Goal: Task Accomplishment & Management: Complete application form

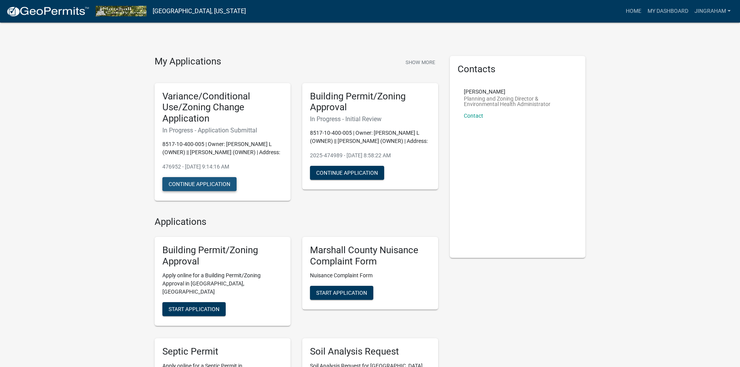
click at [201, 191] on button "Continue Application" at bounding box center [199, 184] width 74 height 14
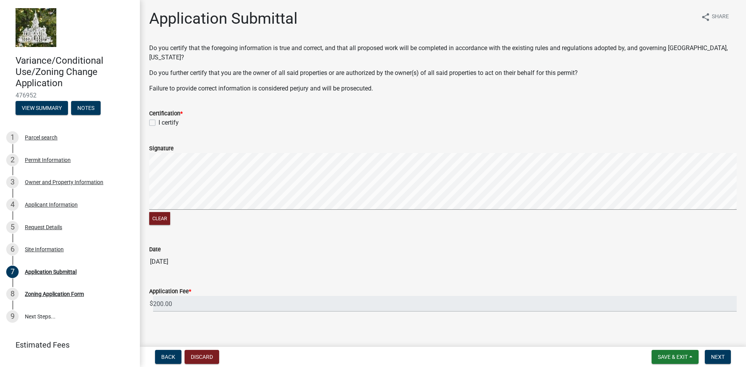
click at [159, 118] on label "I certify" at bounding box center [169, 122] width 20 height 9
click at [159, 118] on input "I certify" at bounding box center [161, 120] width 5 height 5
checkbox input "true"
click at [161, 220] on wm-data-entity-input "Signature Clear" at bounding box center [443, 184] width 588 height 100
click at [273, 208] on div "Clear" at bounding box center [443, 190] width 588 height 74
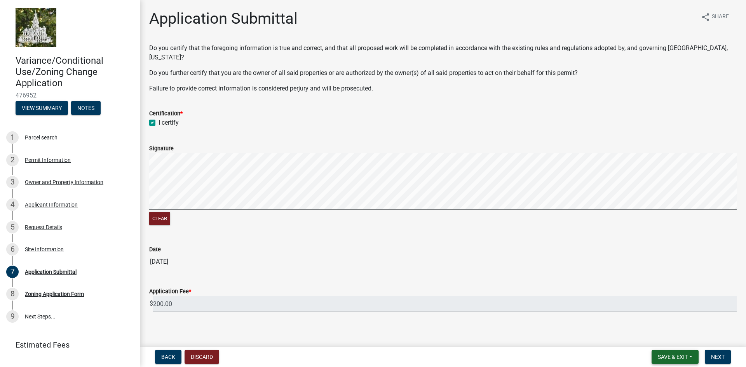
click at [674, 356] on span "Save & Exit" at bounding box center [673, 357] width 30 height 6
click at [656, 314] on button "Save" at bounding box center [668, 318] width 62 height 19
click at [42, 249] on div "Site Information" at bounding box center [44, 249] width 39 height 5
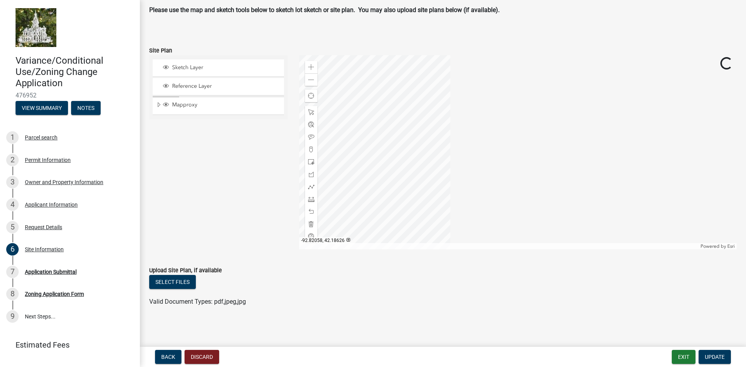
scroll to position [88, 0]
click at [180, 281] on button "Select files" at bounding box center [172, 282] width 47 height 14
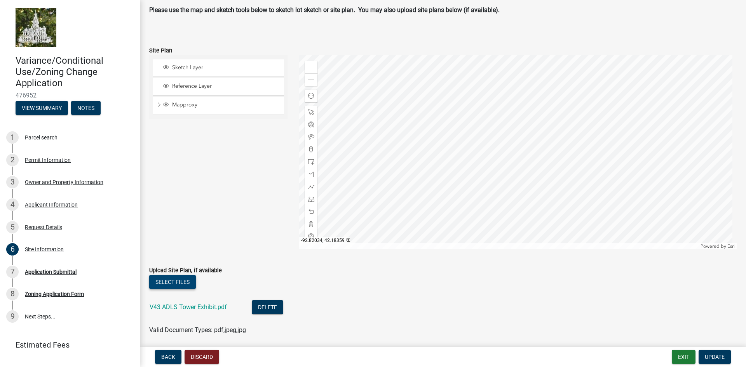
click at [173, 279] on button "Select files" at bounding box center [172, 282] width 47 height 14
click at [180, 282] on button "Select files" at bounding box center [172, 282] width 47 height 14
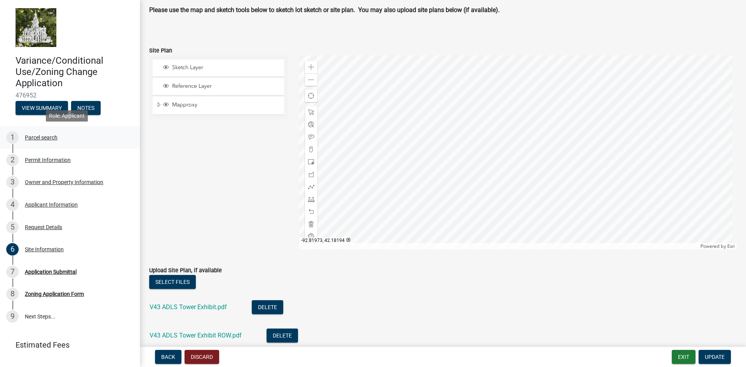
click at [47, 138] on div "Parcel search" at bounding box center [41, 137] width 33 height 5
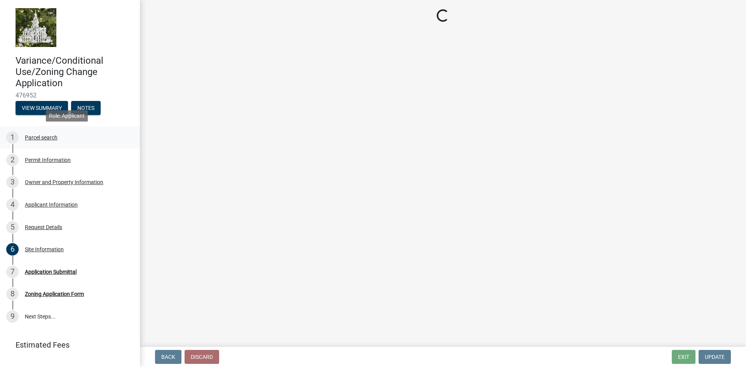
scroll to position [0, 0]
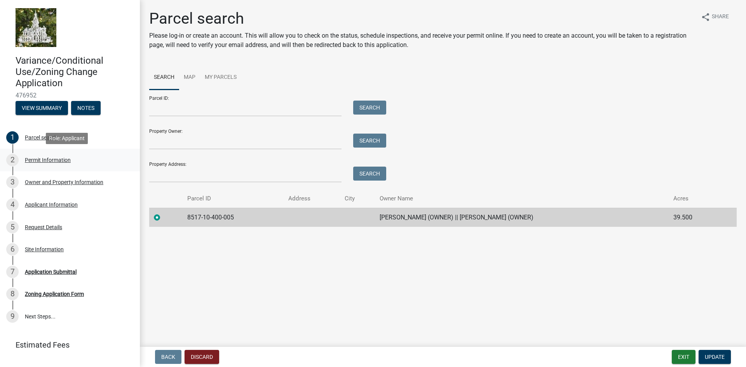
click at [51, 160] on div "Permit Information" at bounding box center [48, 159] width 46 height 5
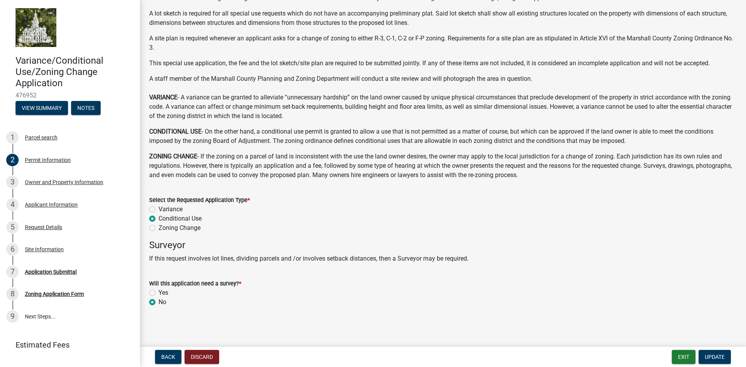
scroll to position [51, 0]
click at [60, 180] on div "Owner and Property Information" at bounding box center [64, 182] width 79 height 5
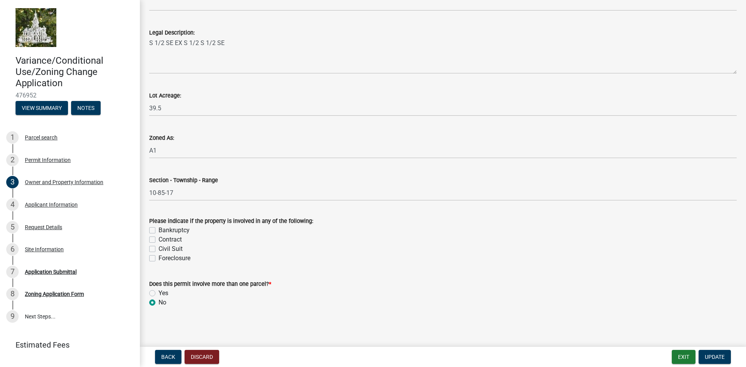
scroll to position [625, 0]
click at [39, 202] on div "Applicant Information" at bounding box center [51, 204] width 53 height 5
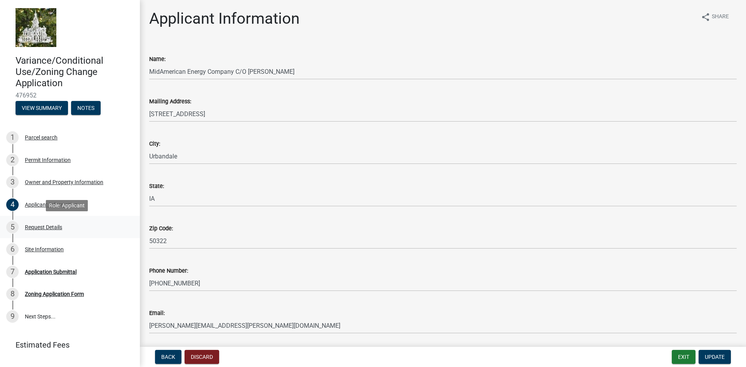
click at [39, 228] on div "Request Details" at bounding box center [43, 227] width 37 height 5
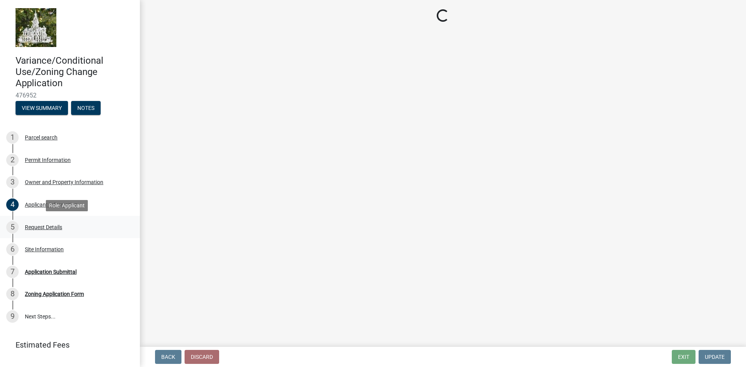
select select "44c25e4f-652e-4a88-b3ab-593eb9a35081"
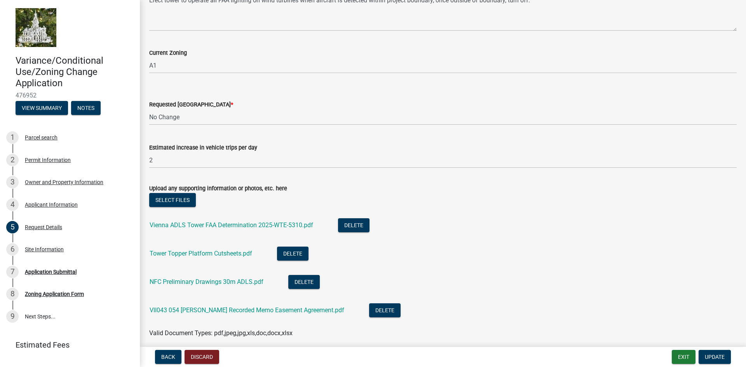
scroll to position [342, 0]
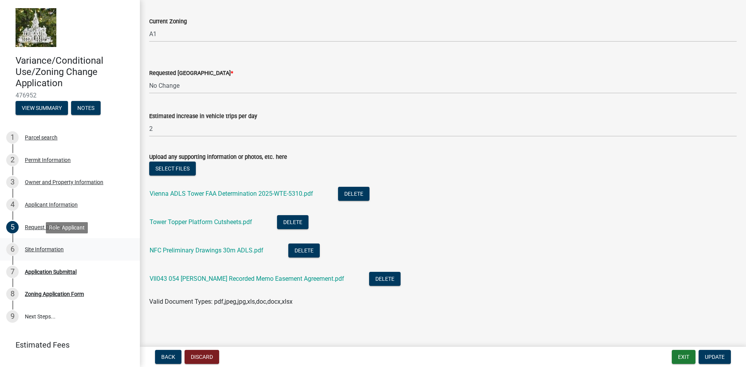
click at [31, 248] on div "Site Information" at bounding box center [44, 249] width 39 height 5
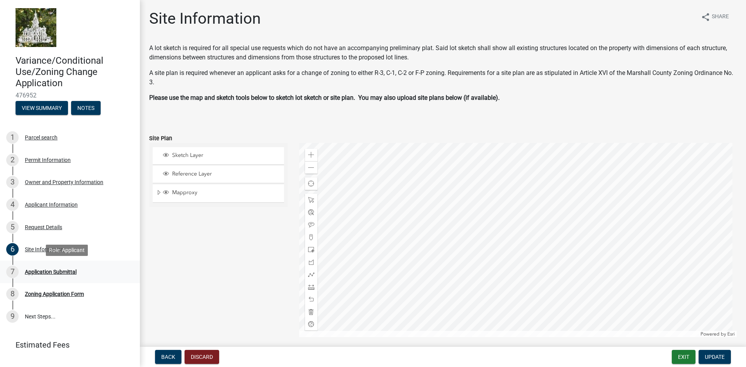
click at [42, 272] on div "Application Submittal" at bounding box center [51, 271] width 52 height 5
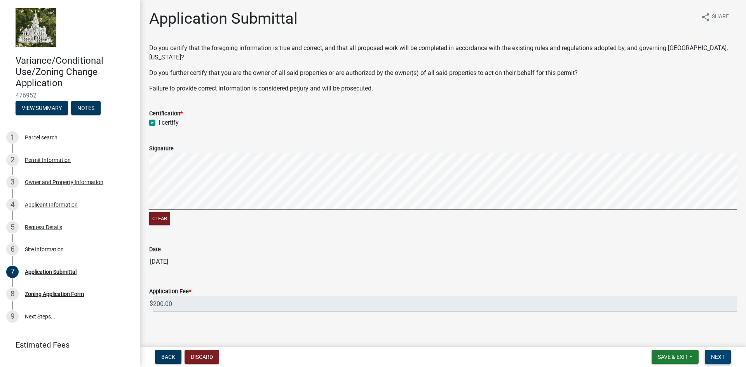
click at [715, 358] on span "Next" at bounding box center [718, 357] width 14 height 6
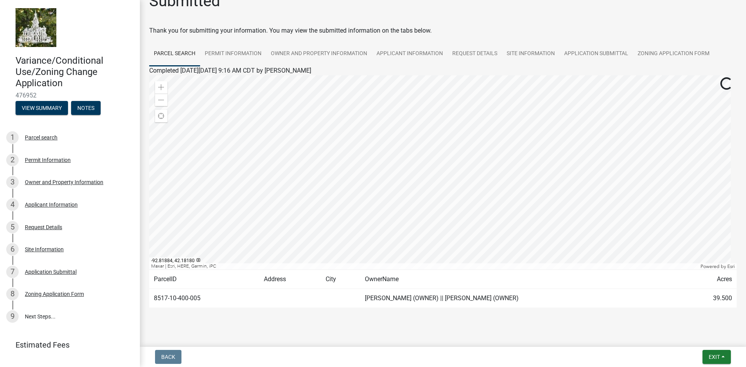
scroll to position [27, 0]
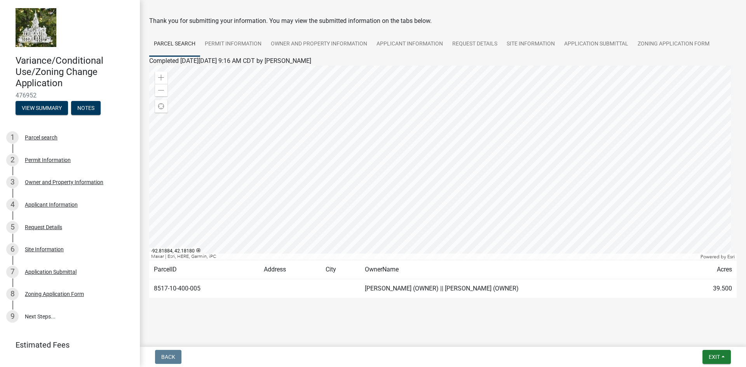
click at [54, 345] on link "Estimated Fees" at bounding box center [66, 345] width 121 height 16
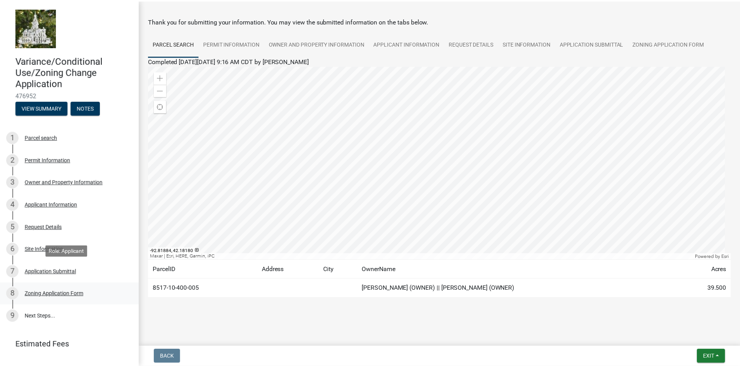
scroll to position [33, 0]
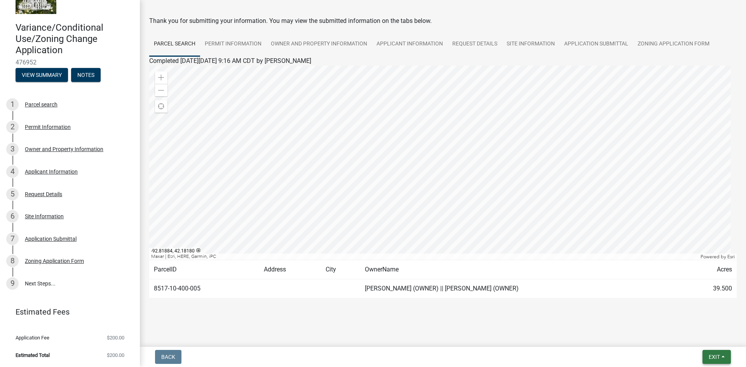
click at [716, 357] on span "Exit" at bounding box center [714, 357] width 11 height 6
click at [703, 336] on button "Save & Exit" at bounding box center [700, 337] width 62 height 19
